Goal: Task Accomplishment & Management: Complete application form

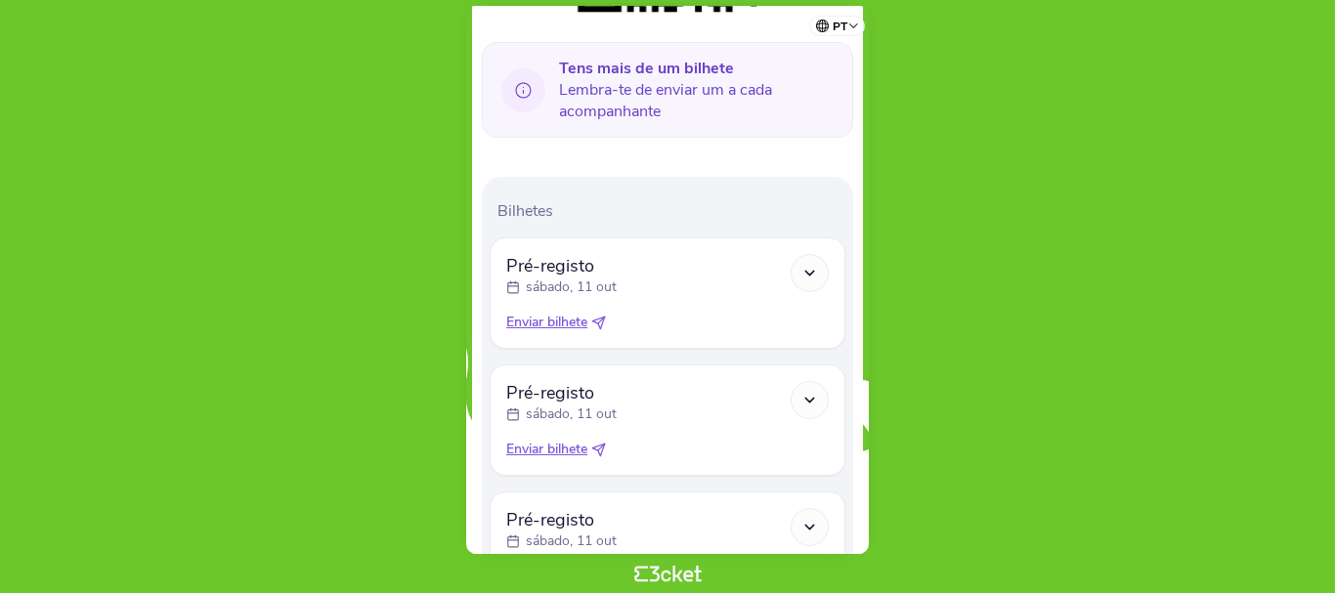
click at [807, 278] on icon at bounding box center [809, 273] width 17 height 17
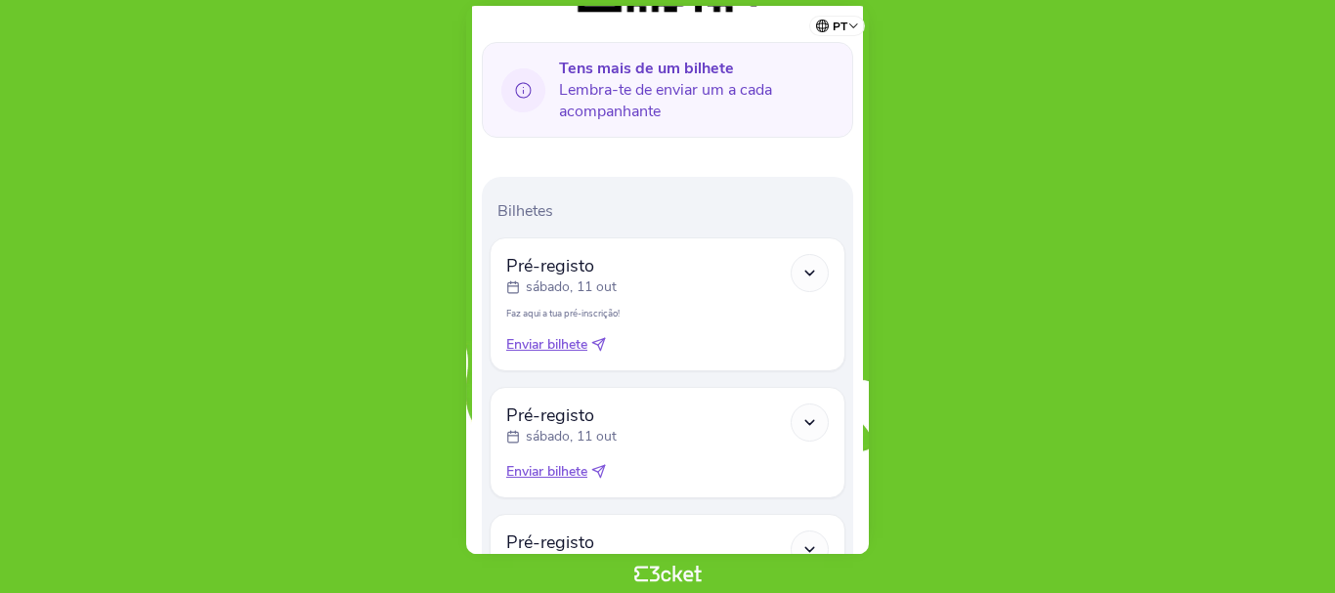
click at [816, 274] on icon at bounding box center [809, 273] width 17 height 17
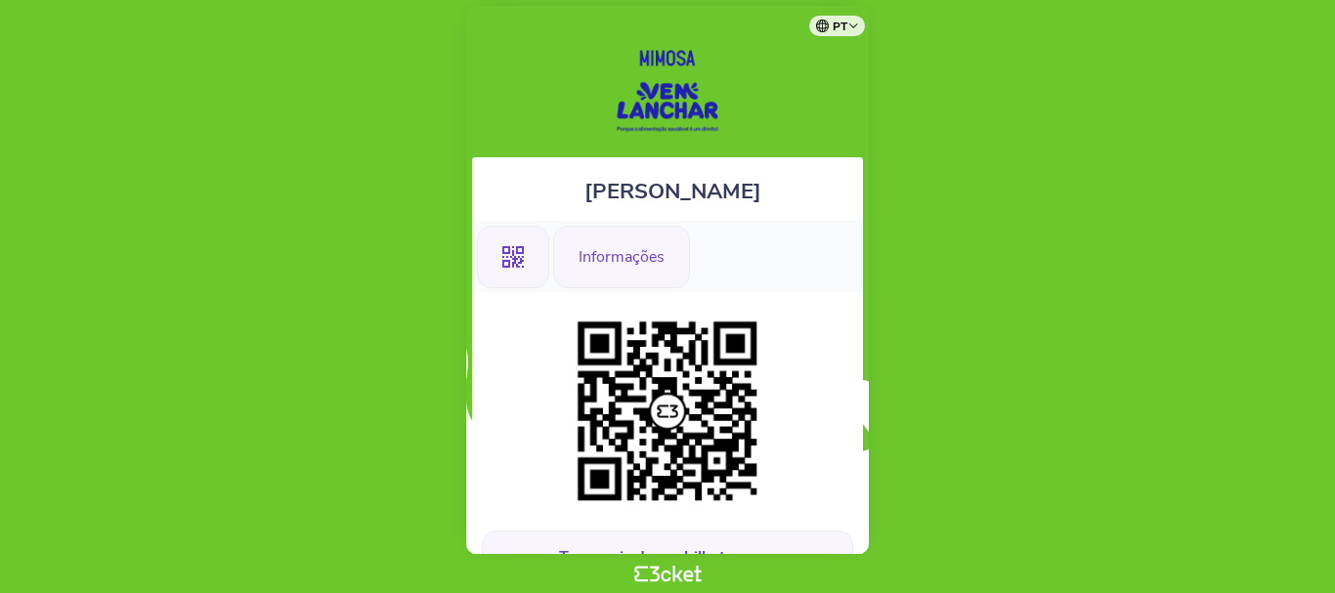
click at [628, 267] on div "Informações" at bounding box center [621, 257] width 137 height 63
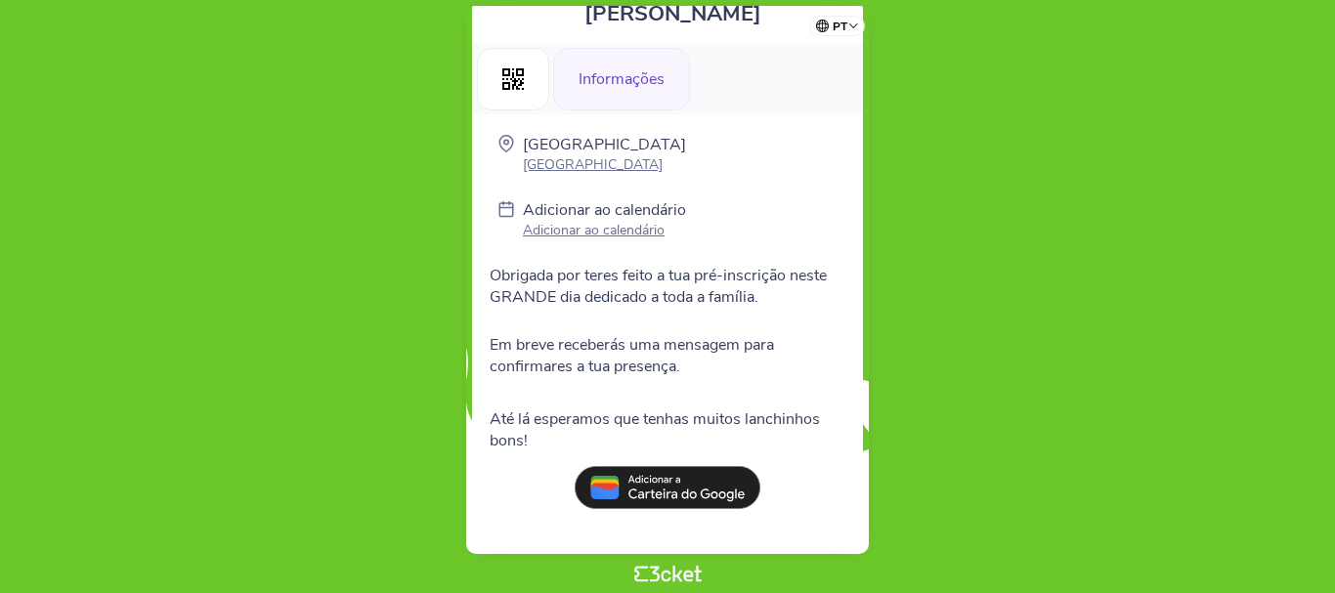
scroll to position [182, 0]
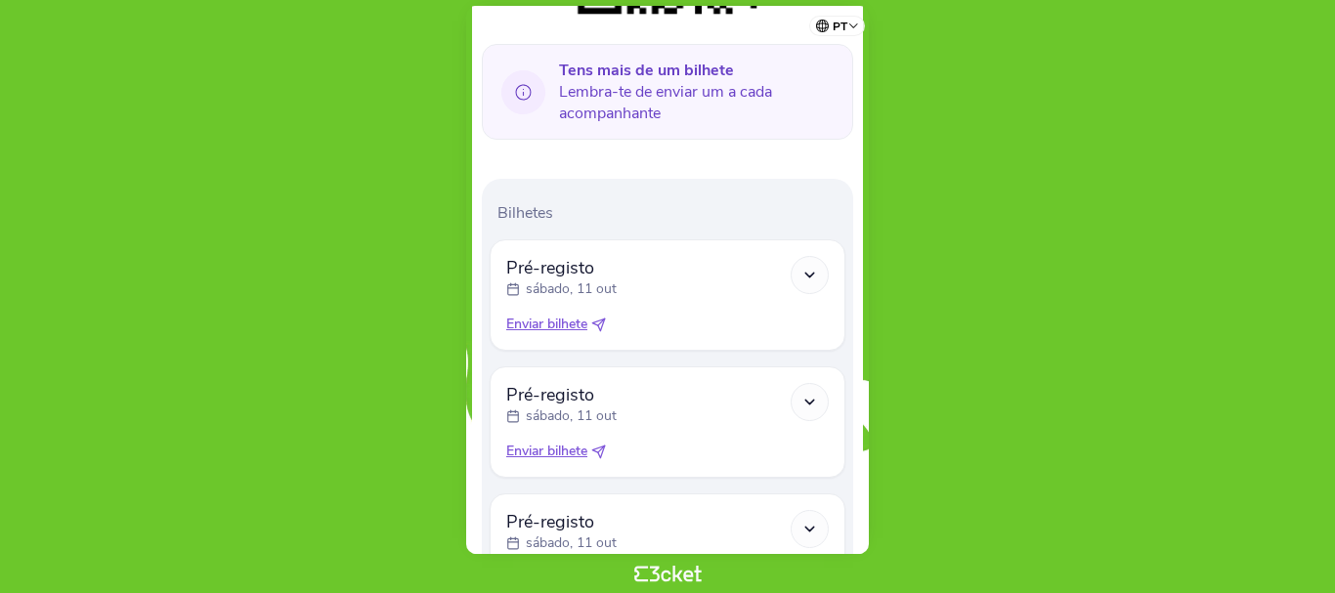
scroll to position [489, 0]
click at [599, 322] on icon at bounding box center [598, 323] width 13 height 13
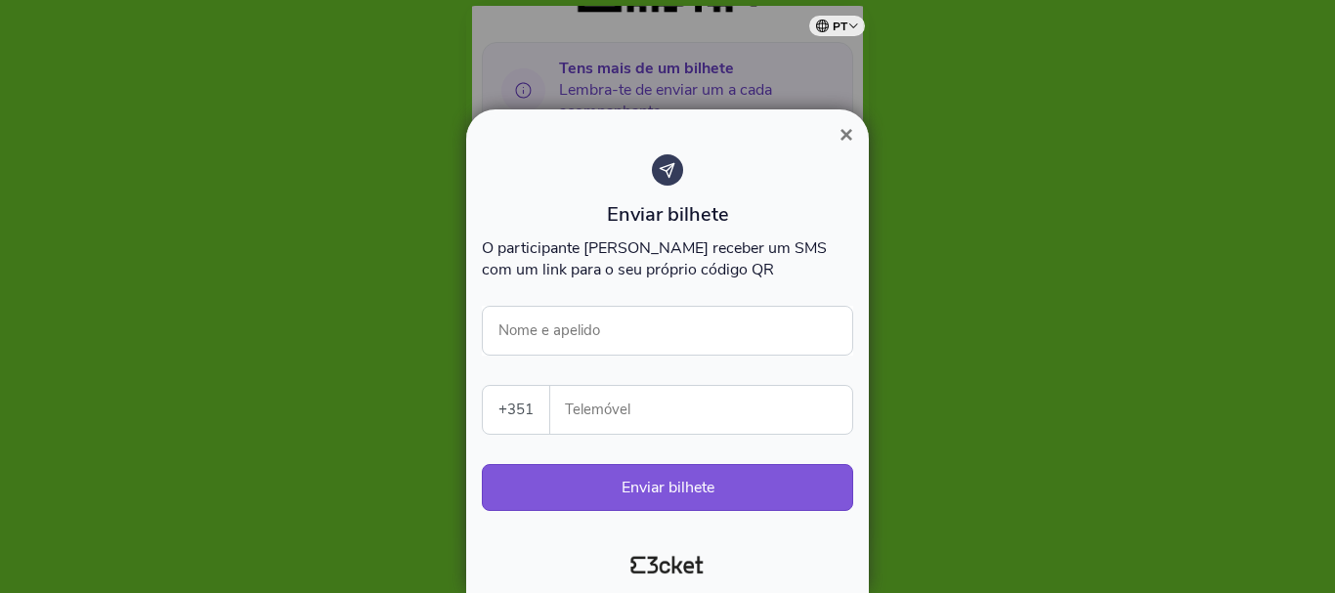
click at [845, 136] on span "×" at bounding box center [846, 134] width 14 height 26
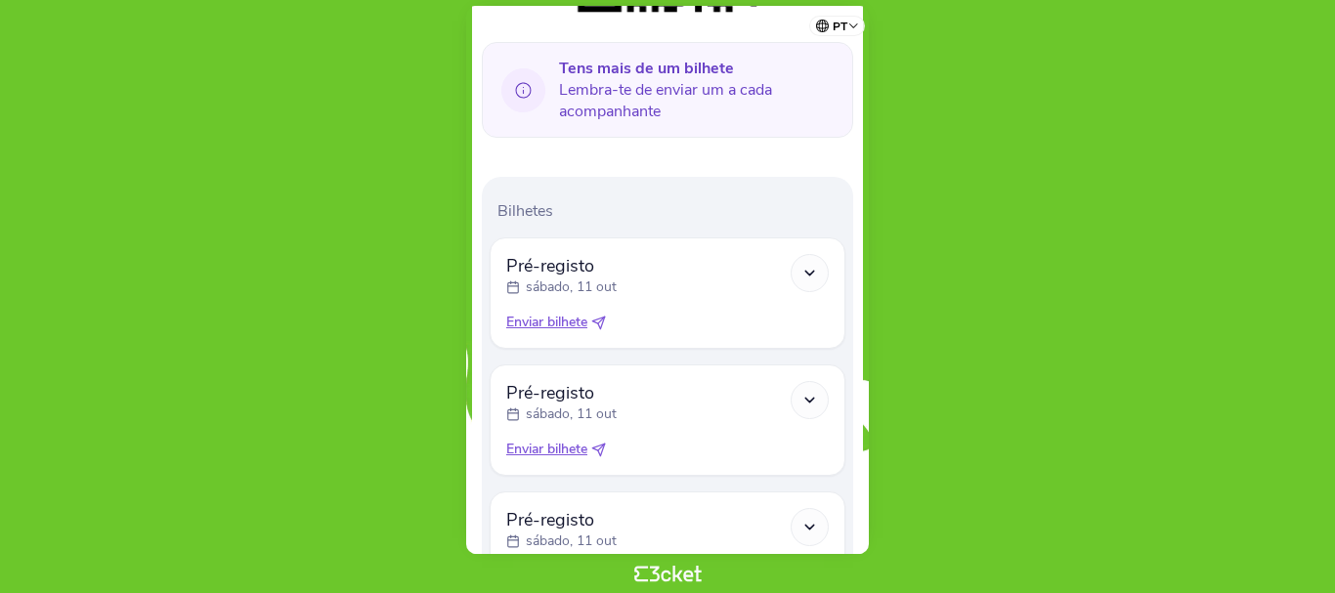
click at [558, 327] on span "Enviar bilhete" at bounding box center [546, 323] width 81 height 20
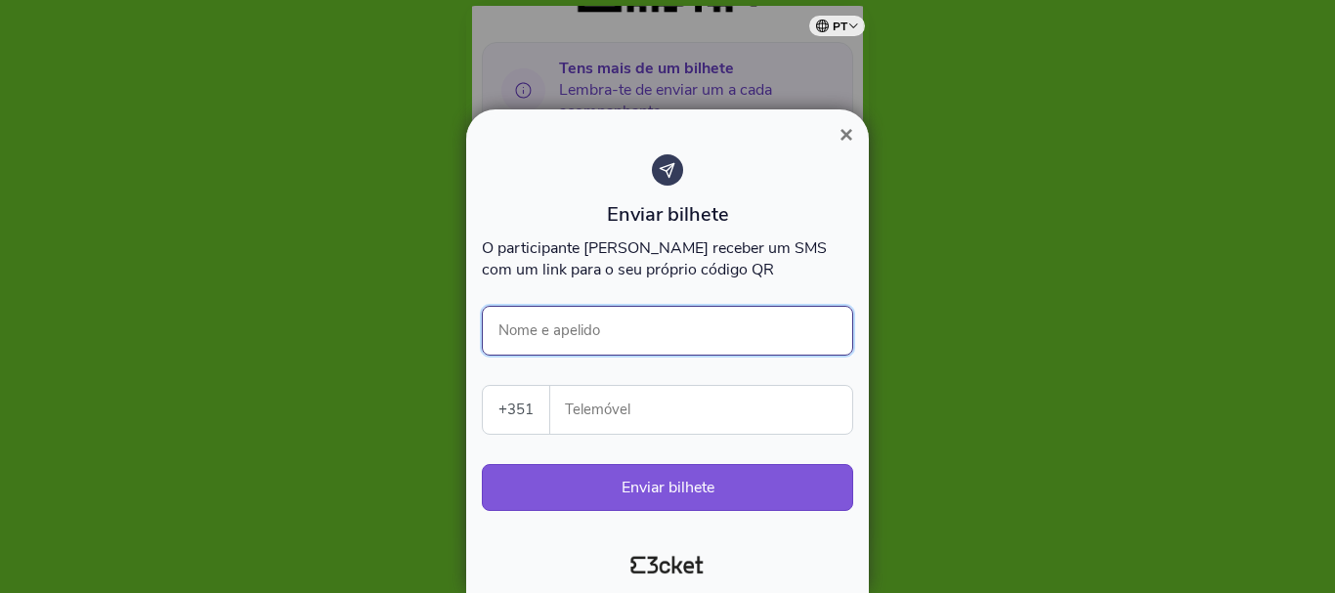
click at [599, 322] on input "Nome e apelido" at bounding box center [667, 331] width 371 height 50
type input "Simão Ribeiro"
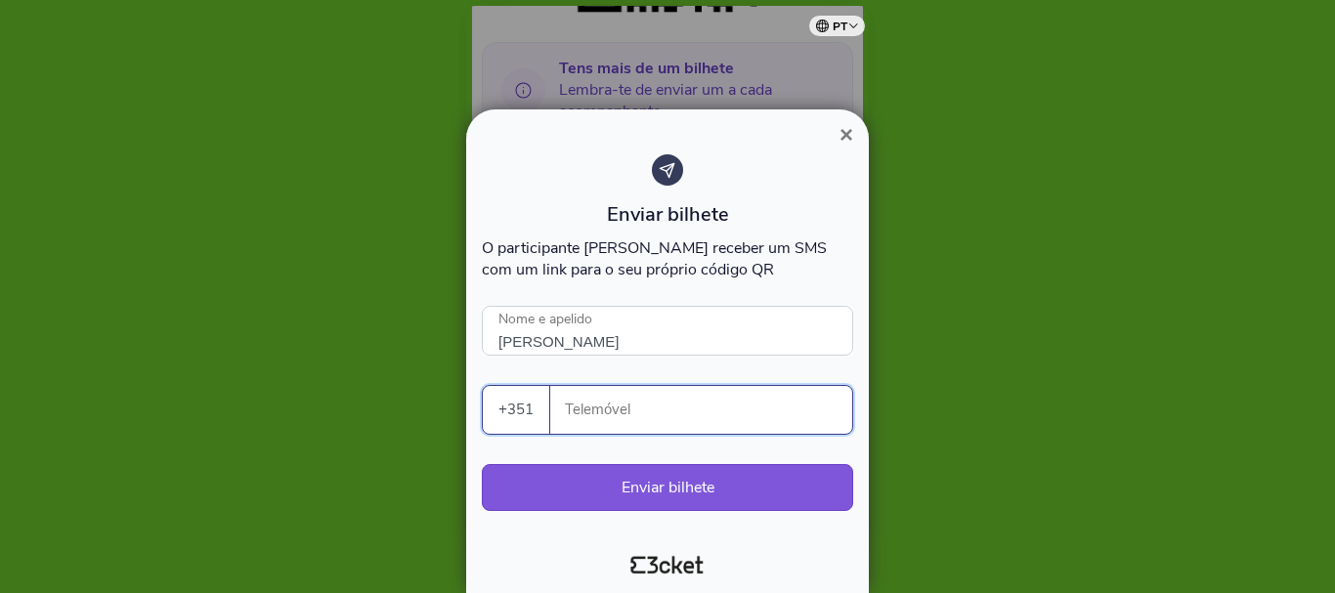
click at [728, 407] on input "Telemóvel" at bounding box center [709, 410] width 286 height 48
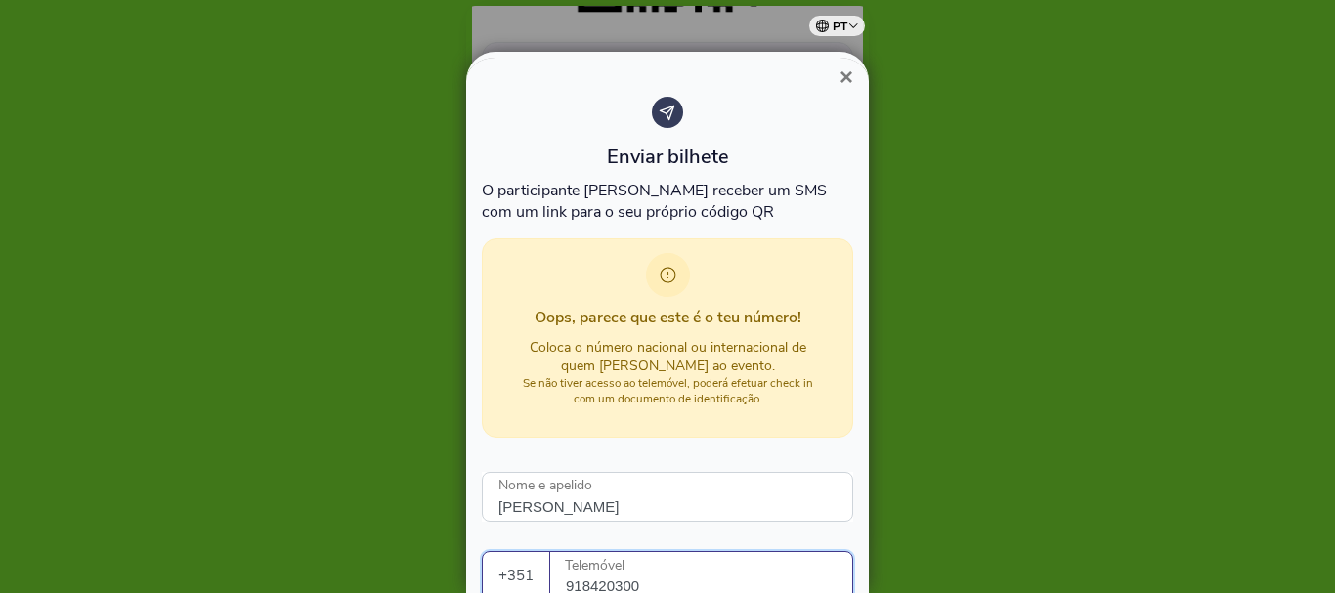
scroll to position [1, 0]
type input "918420300"
click at [907, 418] on div at bounding box center [667, 296] width 1335 height 593
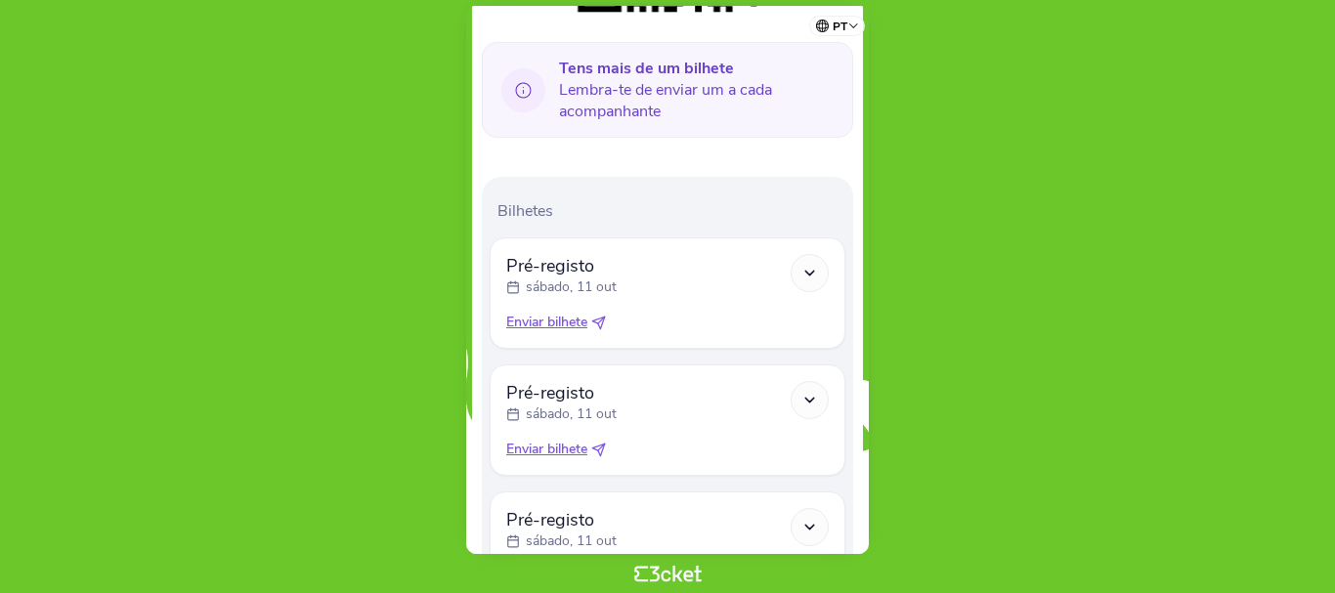
click at [604, 446] on icon at bounding box center [598, 450] width 15 height 15
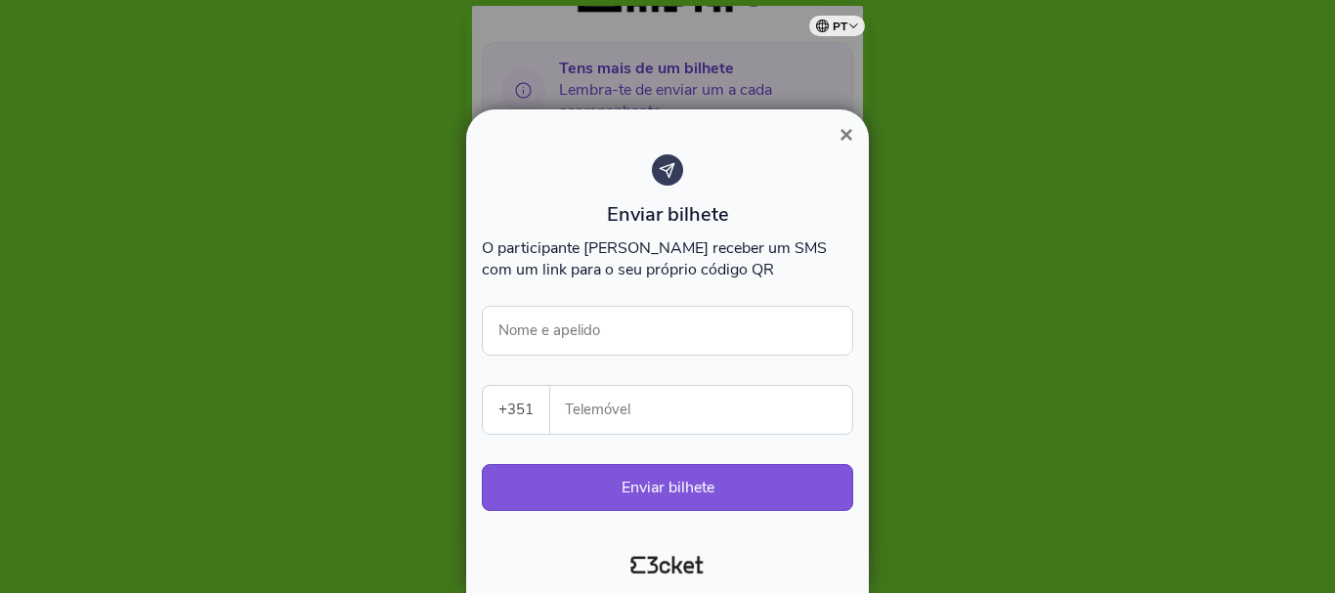
click at [622, 405] on input "Telemóvel" at bounding box center [709, 410] width 286 height 48
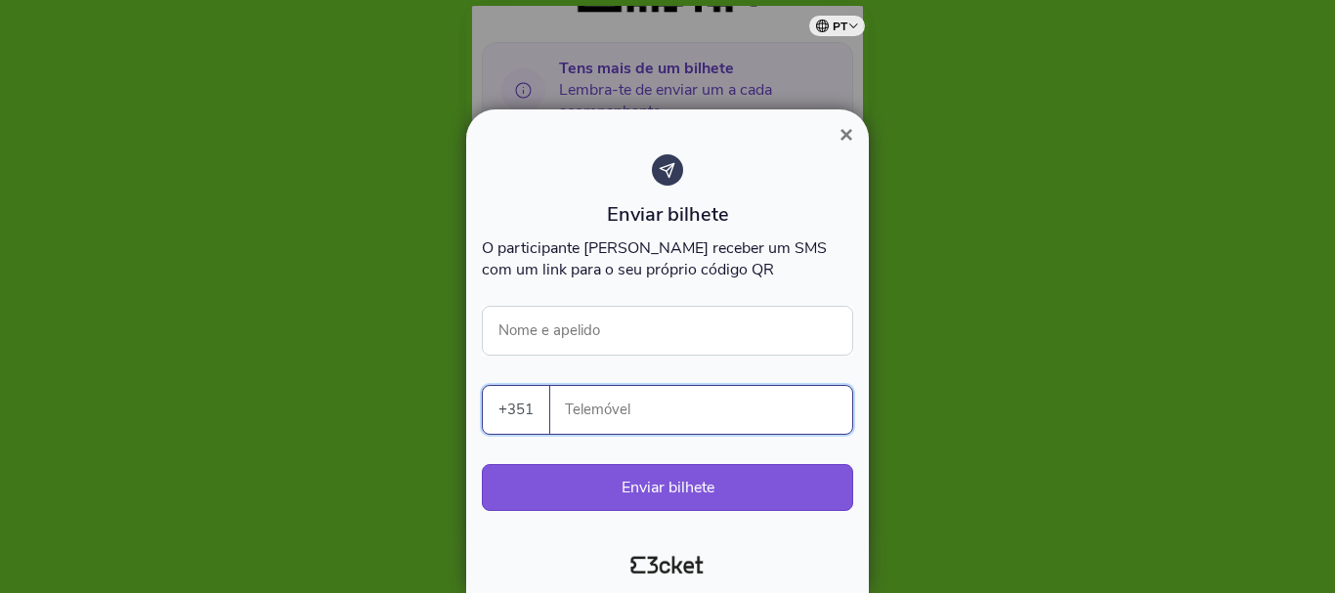
type input "918420300"
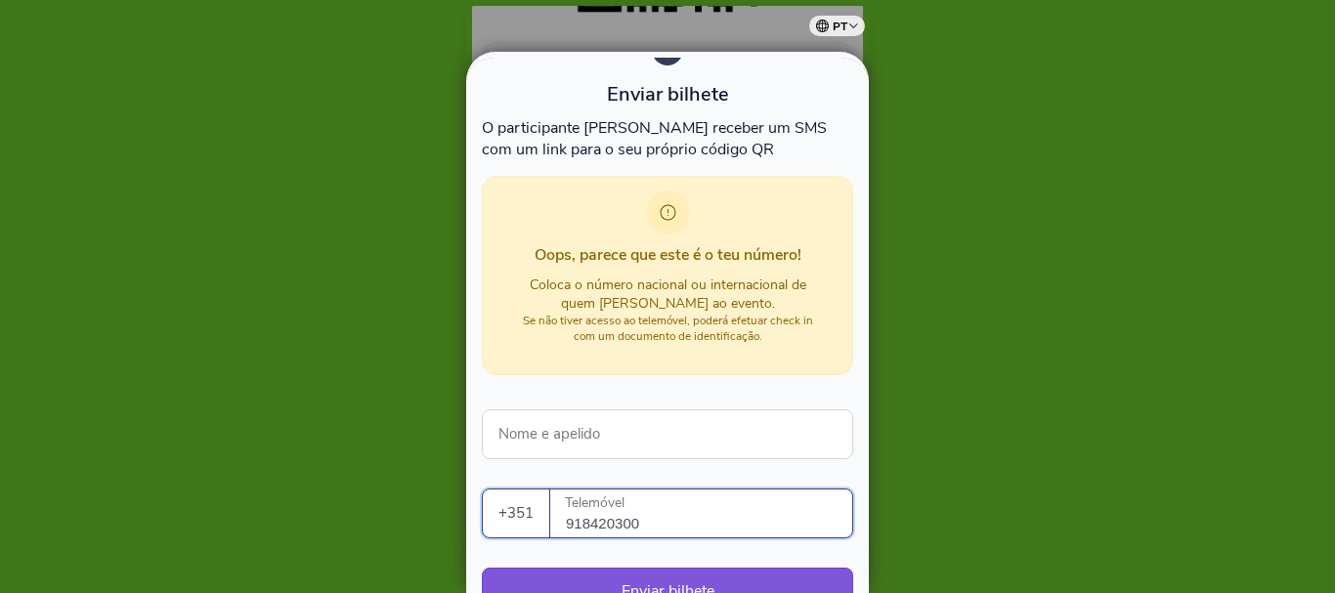
scroll to position [166, 0]
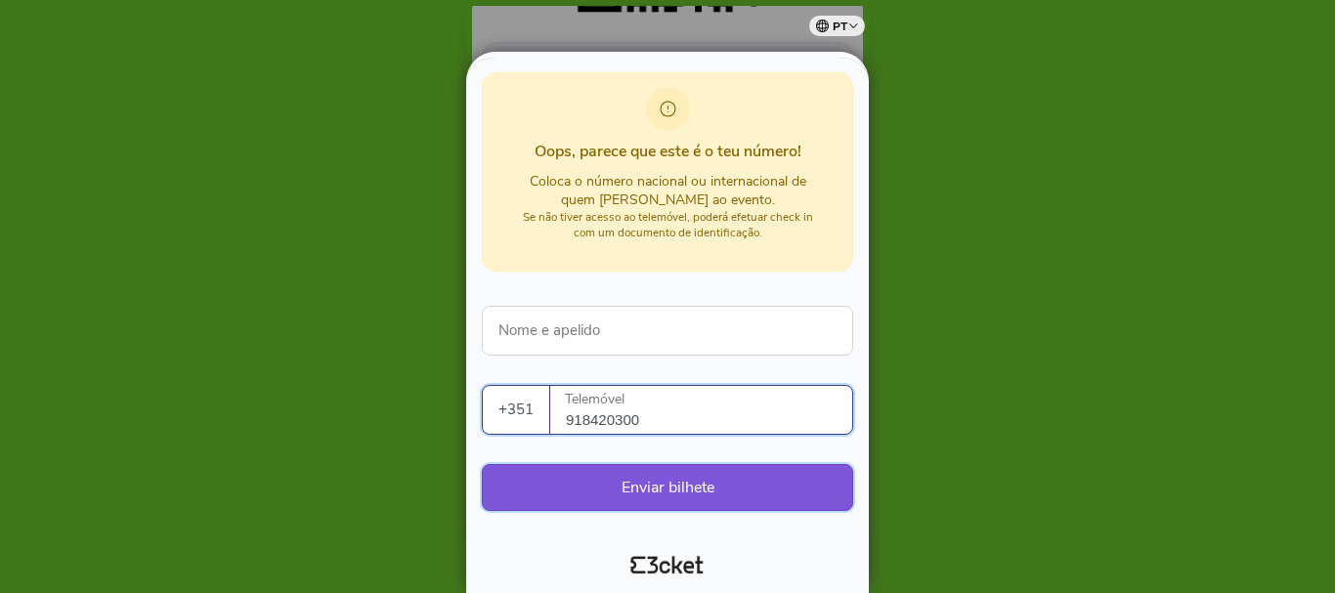
click at [681, 493] on button "Enviar bilhete" at bounding box center [667, 487] width 371 height 47
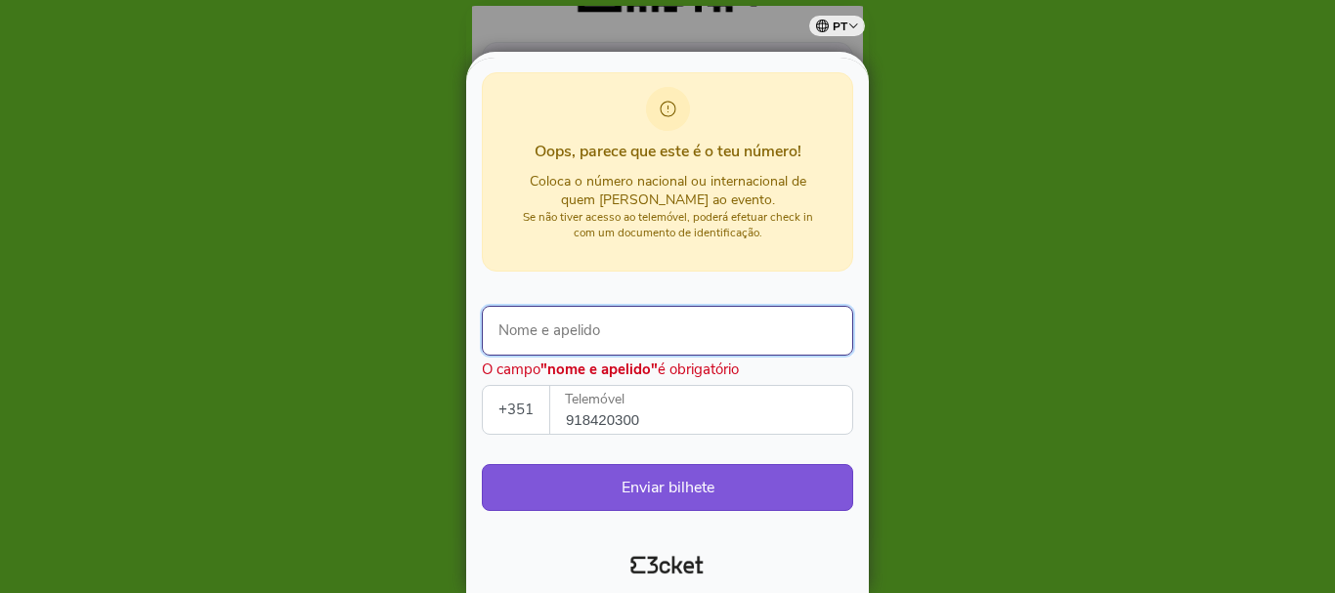
click at [578, 330] on input "Nome e apelido" at bounding box center [667, 331] width 371 height 50
type input "Simão Ribeiro"
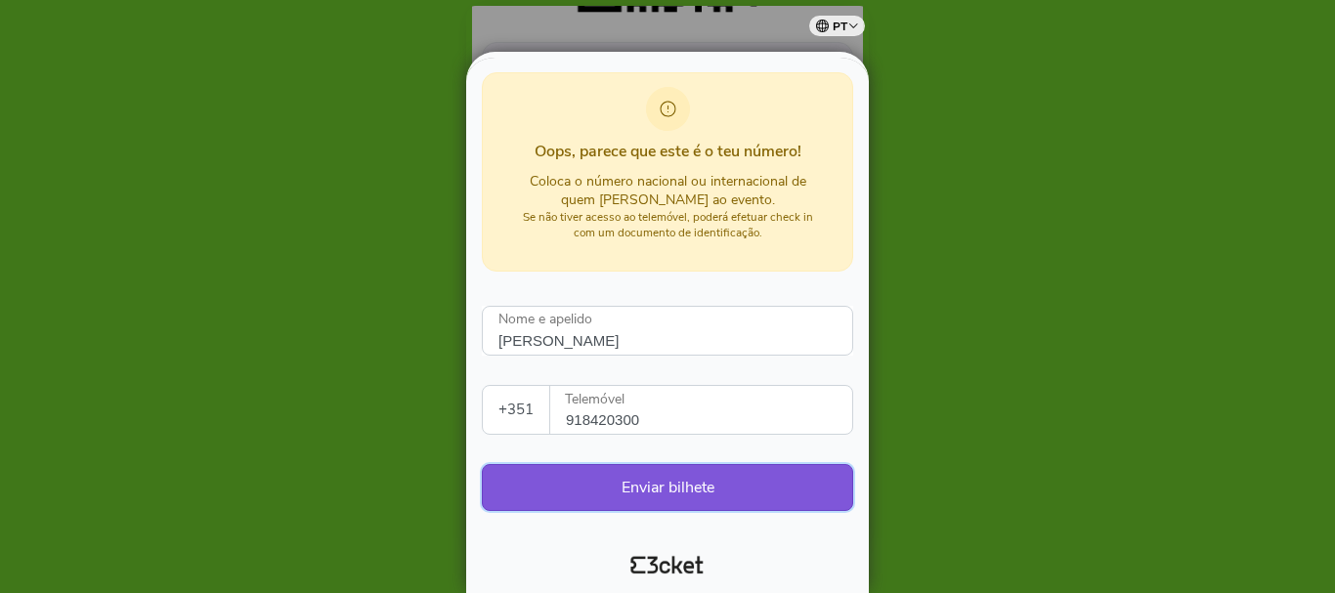
click at [677, 504] on button "Enviar bilhete" at bounding box center [667, 487] width 371 height 47
click at [922, 141] on div at bounding box center [667, 296] width 1335 height 593
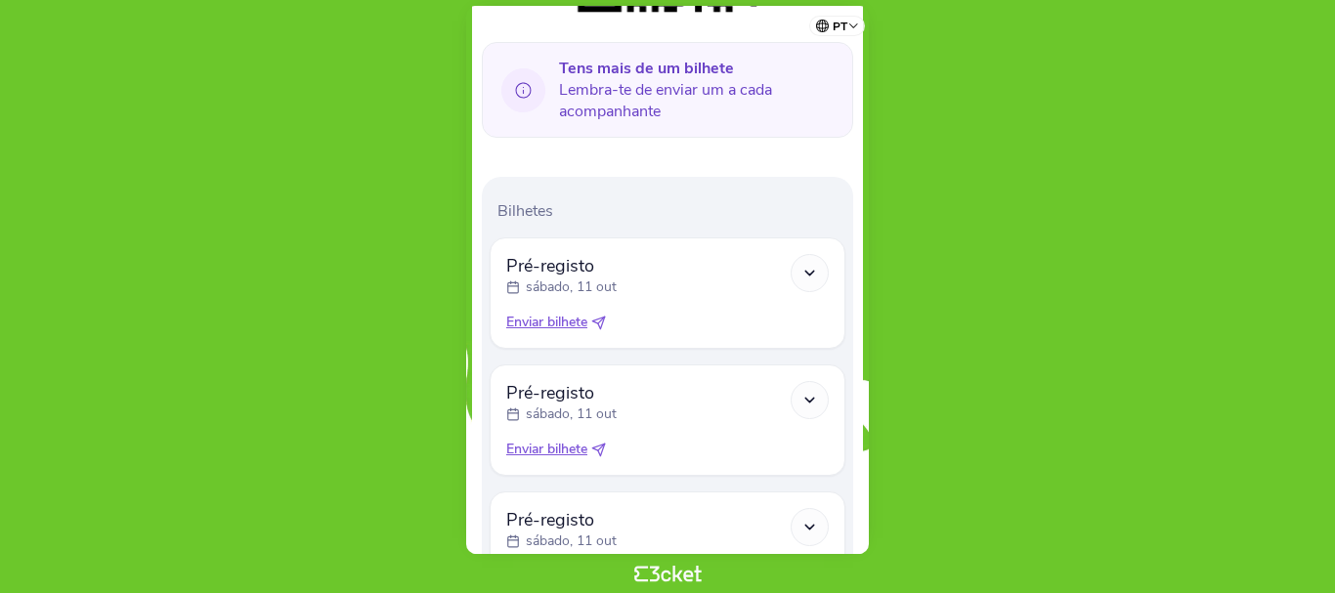
click at [604, 130] on div "Tens mais de um bilhete Lembra-te de enviar um a cada acompanhante" at bounding box center [667, 90] width 371 height 96
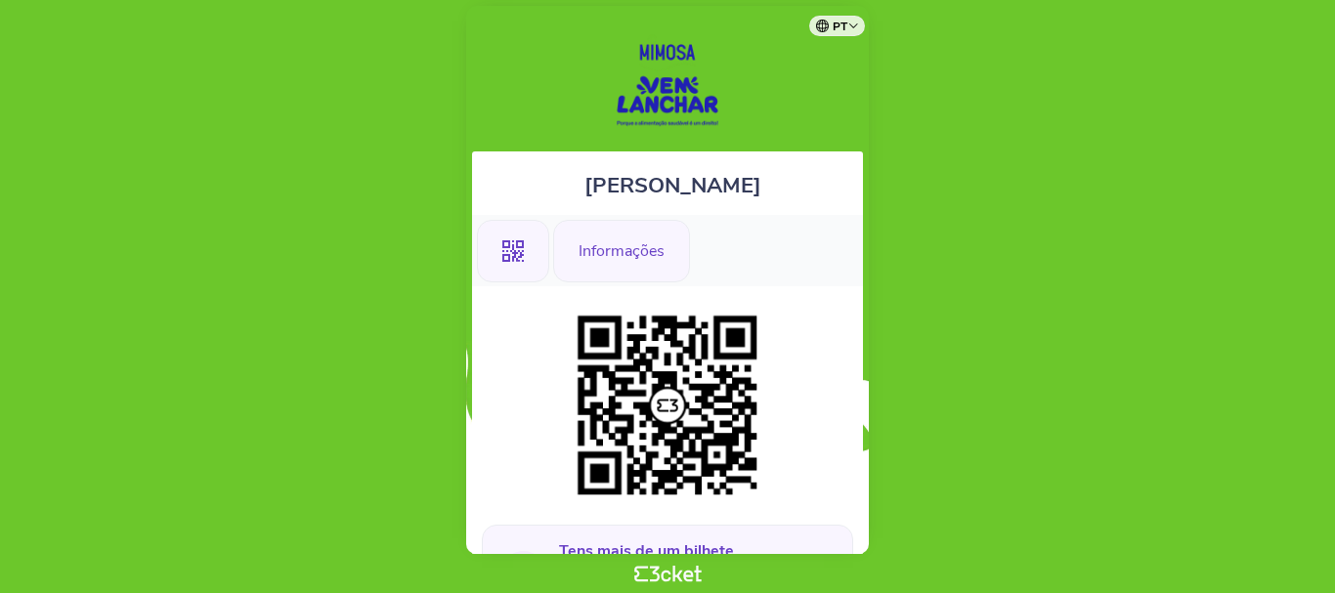
scroll to position [0, 0]
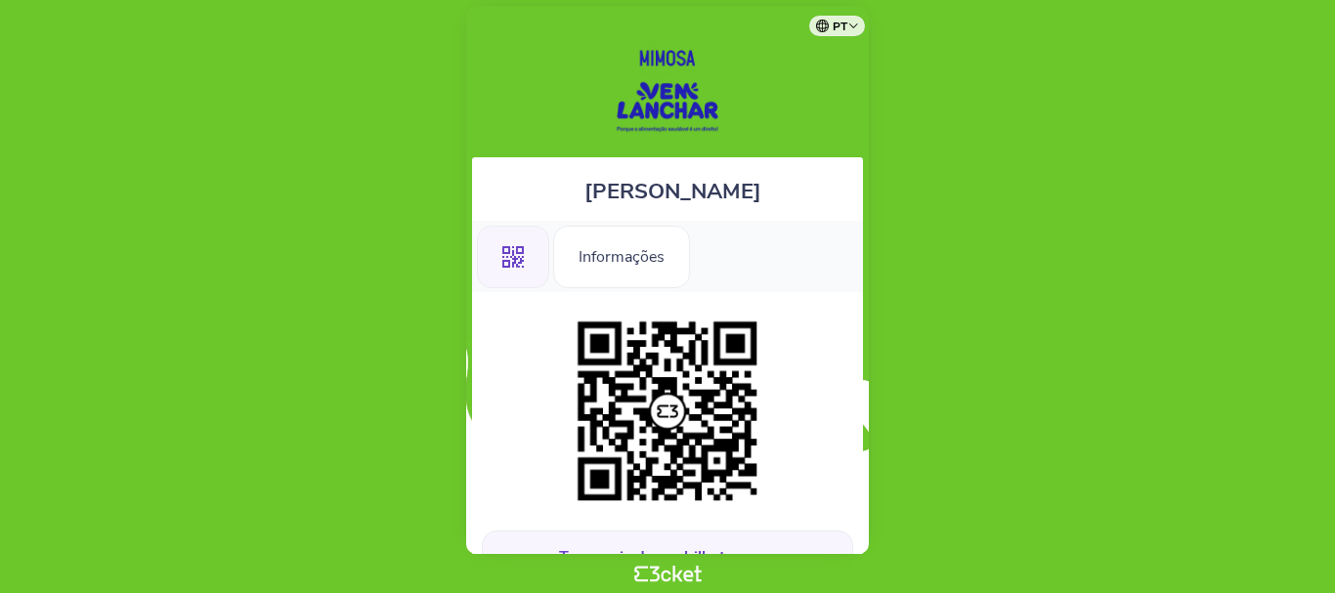
click at [665, 355] on img at bounding box center [667, 411] width 199 height 199
click at [659, 402] on img at bounding box center [667, 411] width 199 height 199
click at [615, 250] on div "Informações" at bounding box center [621, 257] width 137 height 63
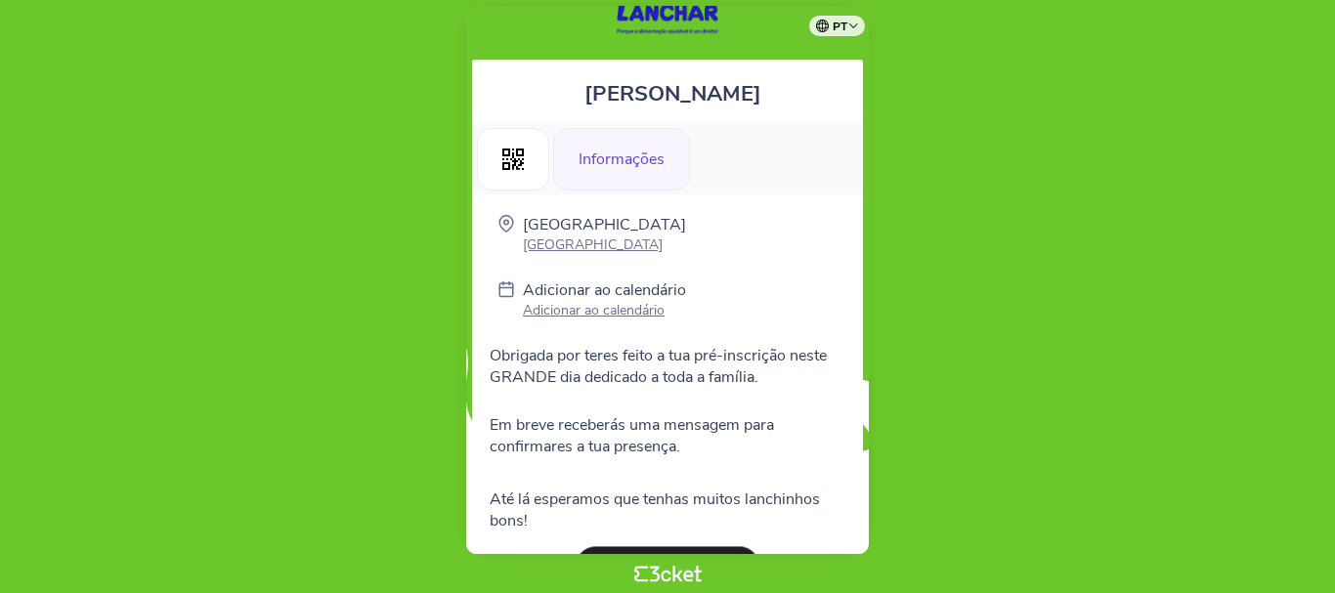
scroll to position [182, 0]
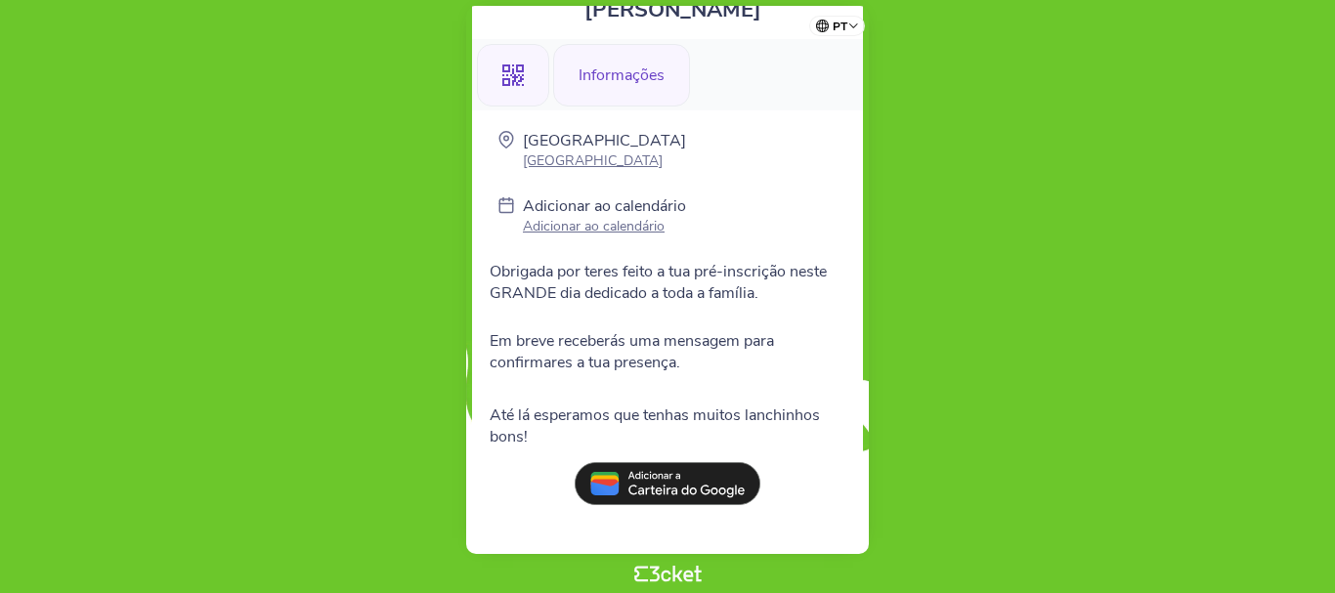
click at [494, 77] on div ".st0{fill-rule:evenodd;clip-rule:evenodd;}" at bounding box center [513, 75] width 72 height 63
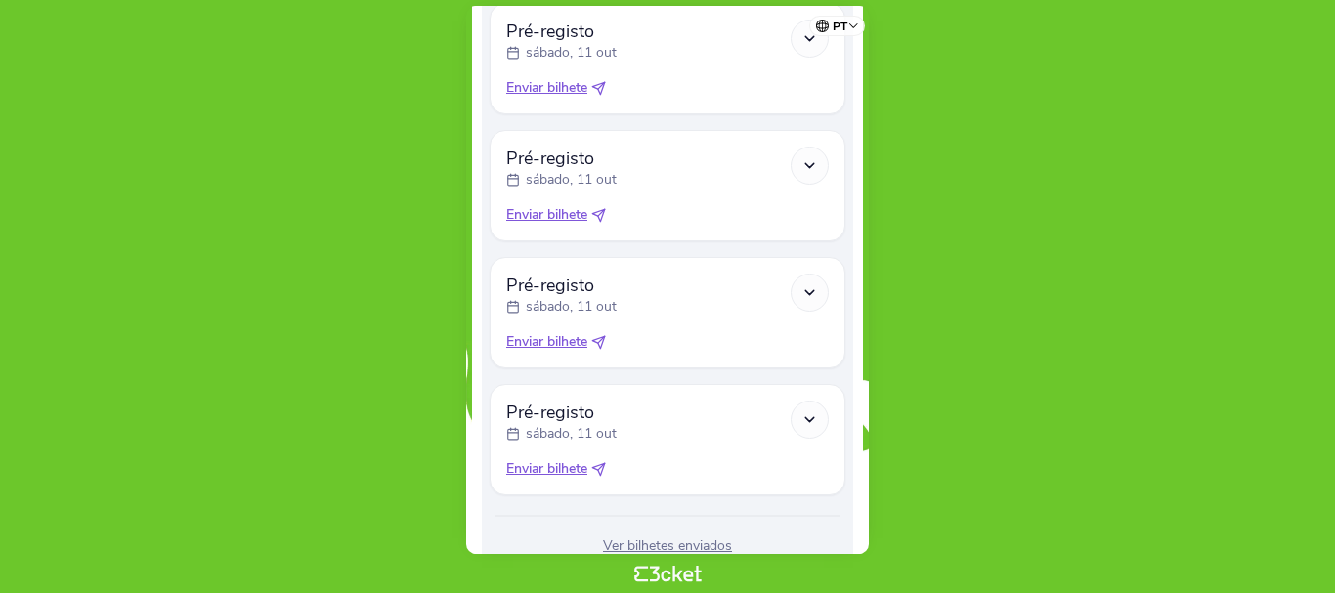
scroll to position [1048, 0]
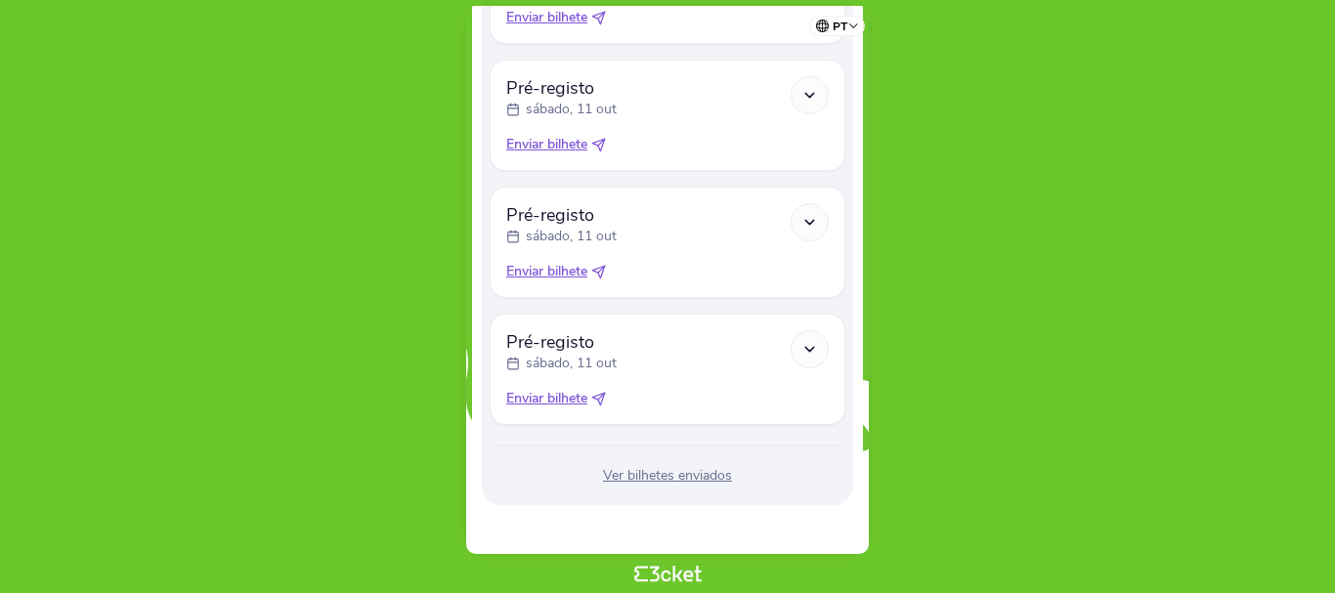
click at [674, 482] on div "Ver bilhetes enviados" at bounding box center [668, 476] width 356 height 20
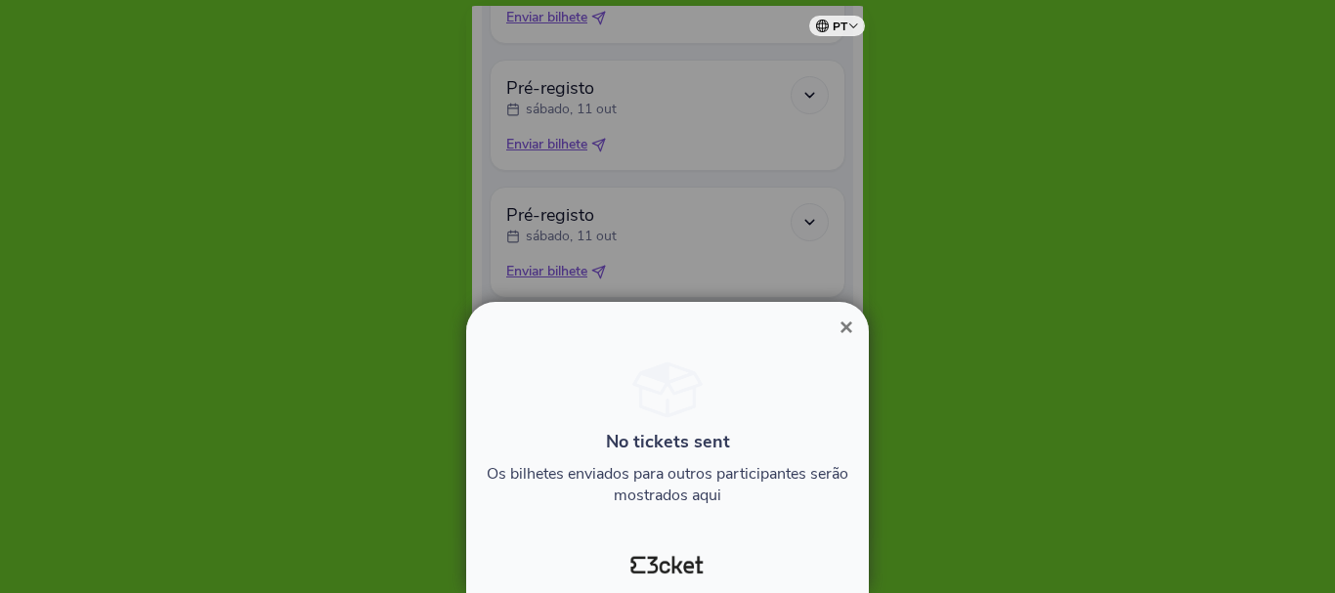
click at [842, 323] on span "×" at bounding box center [846, 327] width 14 height 26
